Goal: Task Accomplishment & Management: Manage account settings

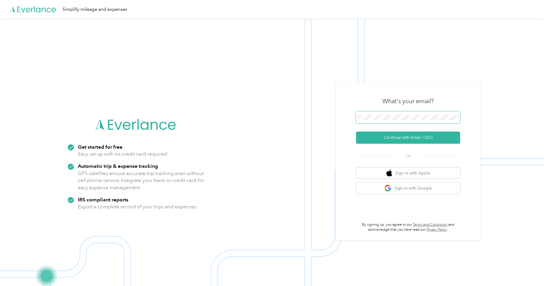
click at [383, 113] on span at bounding box center [408, 117] width 104 height 12
click at [421, 138] on button "Continue with Email / SSO" at bounding box center [408, 137] width 104 height 12
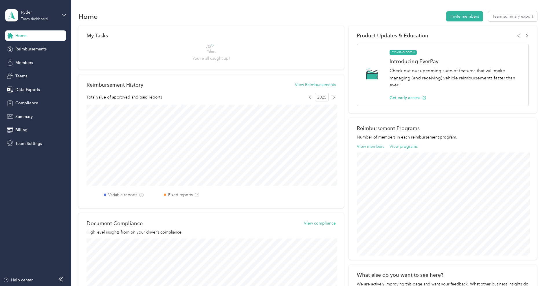
click at [34, 56] on div "Home Reimbursements Members Teams Data Exports Compliance Summary Billing Team …" at bounding box center [35, 89] width 61 height 118
click at [33, 62] on span "Members" at bounding box center [24, 63] width 18 height 6
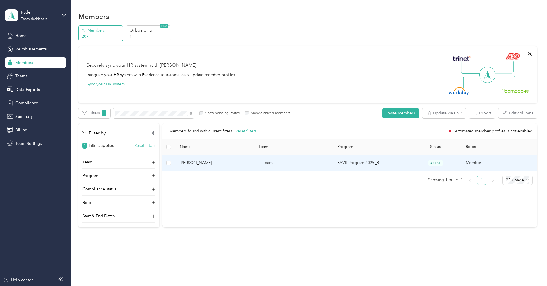
click at [211, 164] on span "[PERSON_NAME]" at bounding box center [215, 162] width 70 height 6
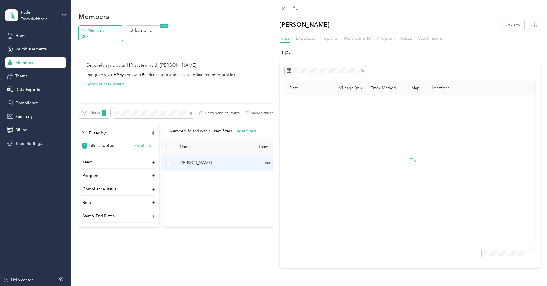
click at [391, 40] on span "Program" at bounding box center [386, 37] width 18 height 5
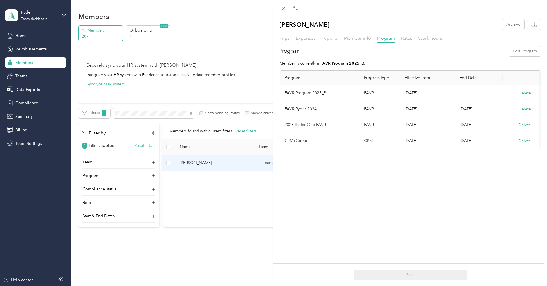
click at [333, 36] on span "Reports" at bounding box center [329, 37] width 16 height 5
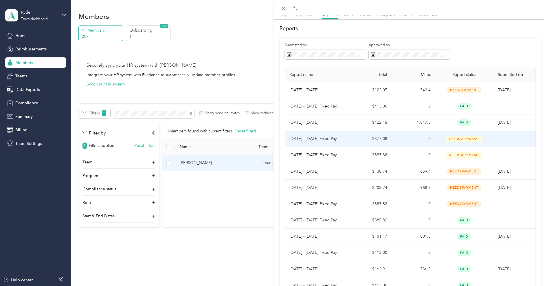
scroll to position [24, 0]
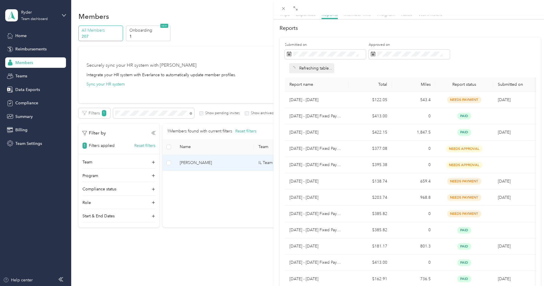
click at [35, 17] on div "[PERSON_NAME] Archive Trips Expenses Reports Member info Program Rates Work hou…" at bounding box center [273, 143] width 547 height 286
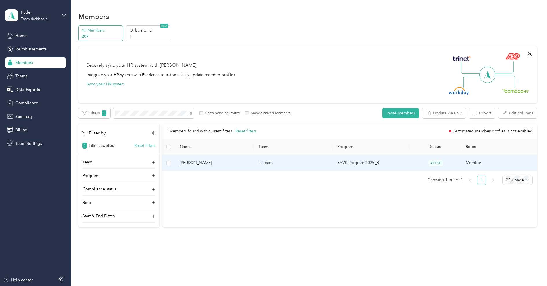
scroll to position [2, 0]
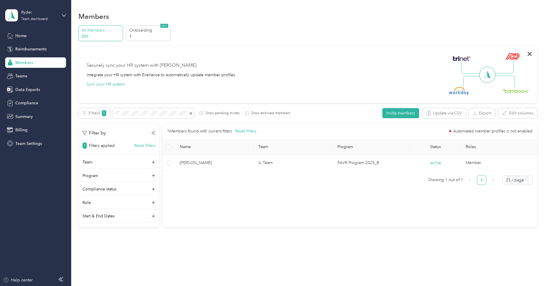
click at [27, 20] on div at bounding box center [273, 143] width 547 height 286
click at [29, 19] on div "Team dashboard" at bounding box center [34, 18] width 27 height 3
click at [28, 69] on div "Log out" at bounding box center [66, 71] width 114 height 10
